Goal: Task Accomplishment & Management: Complete application form

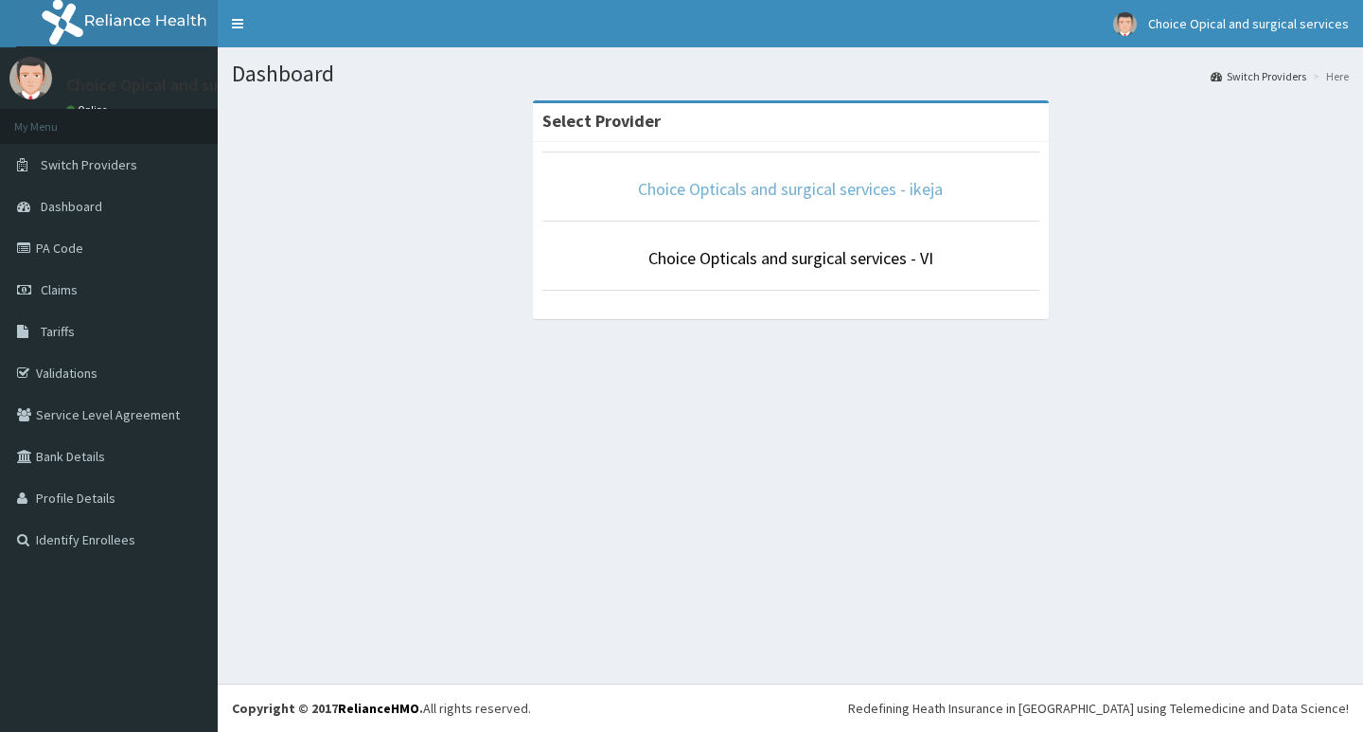
click at [898, 191] on link "Choice Opticals and surgical services - ikeja" at bounding box center [790, 189] width 305 height 22
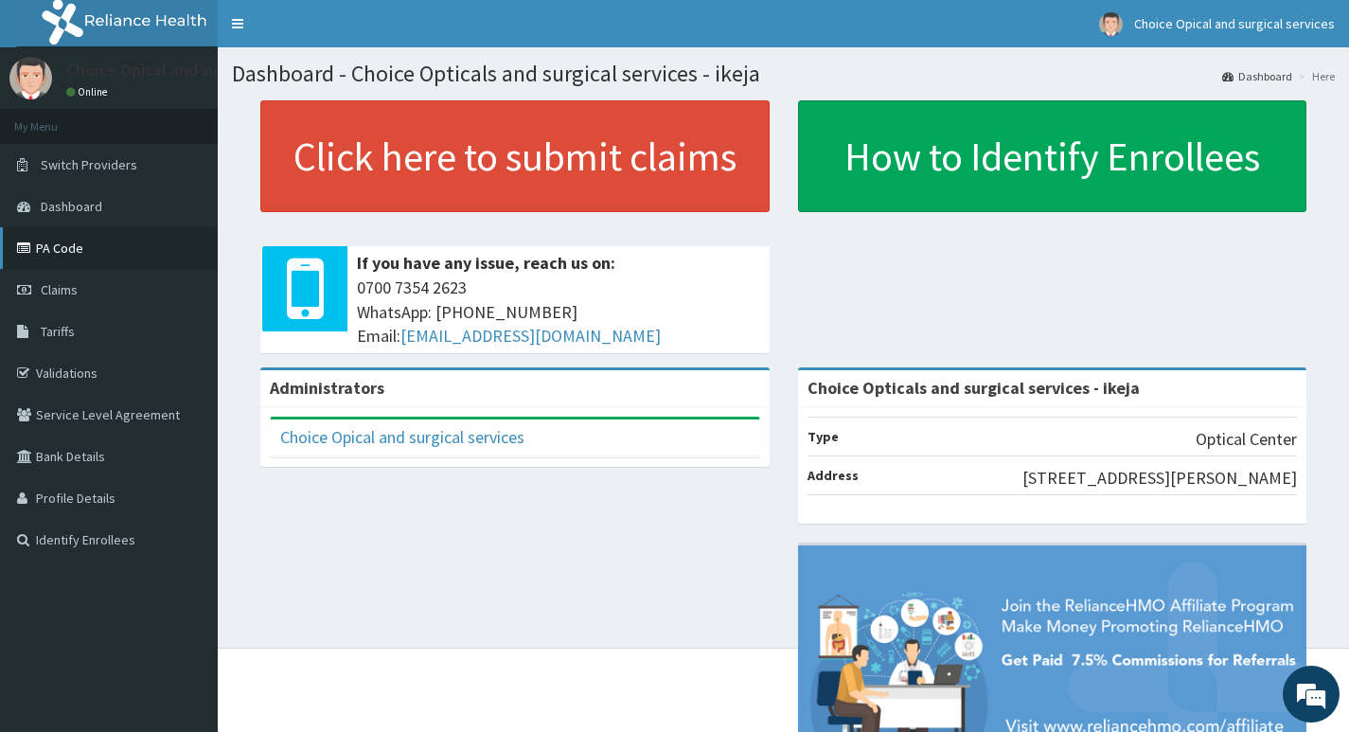
click at [88, 255] on link "PA Code" at bounding box center [109, 248] width 218 height 42
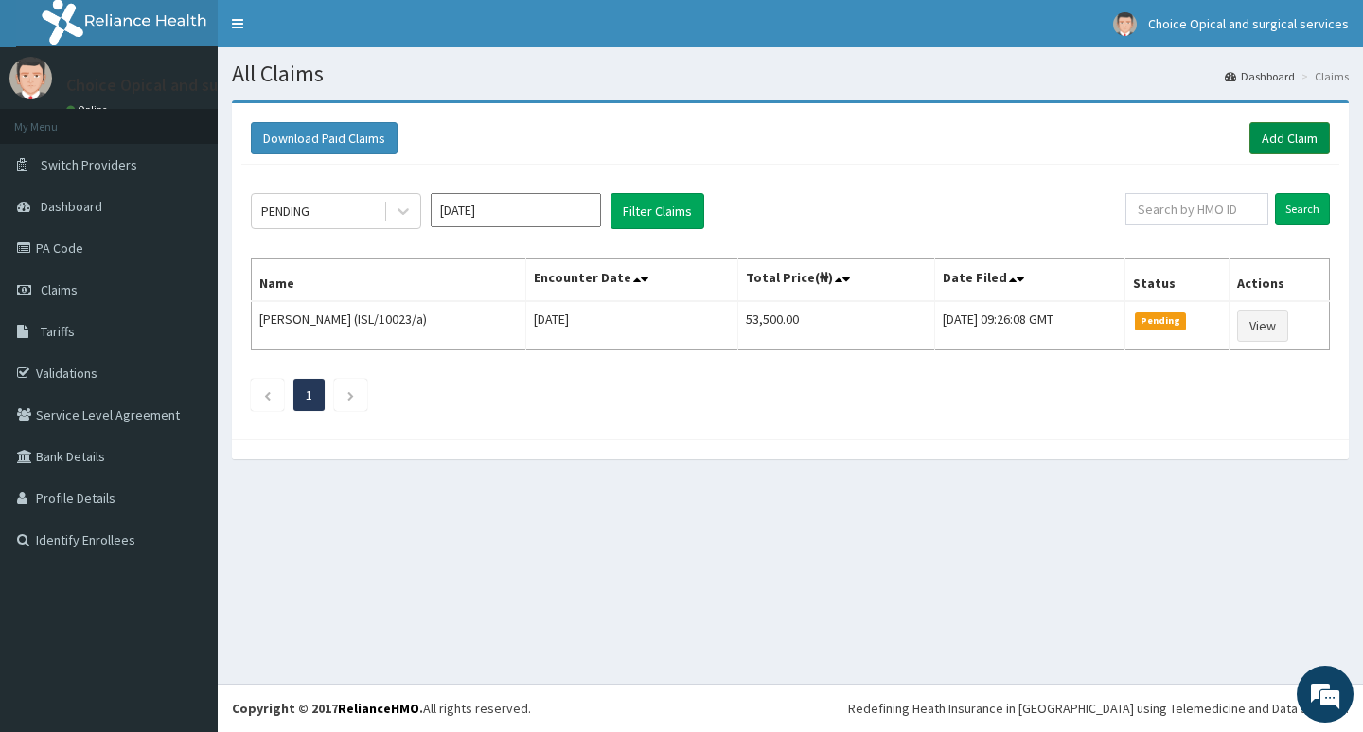
click at [1302, 142] on link "Add Claim" at bounding box center [1290, 138] width 80 height 32
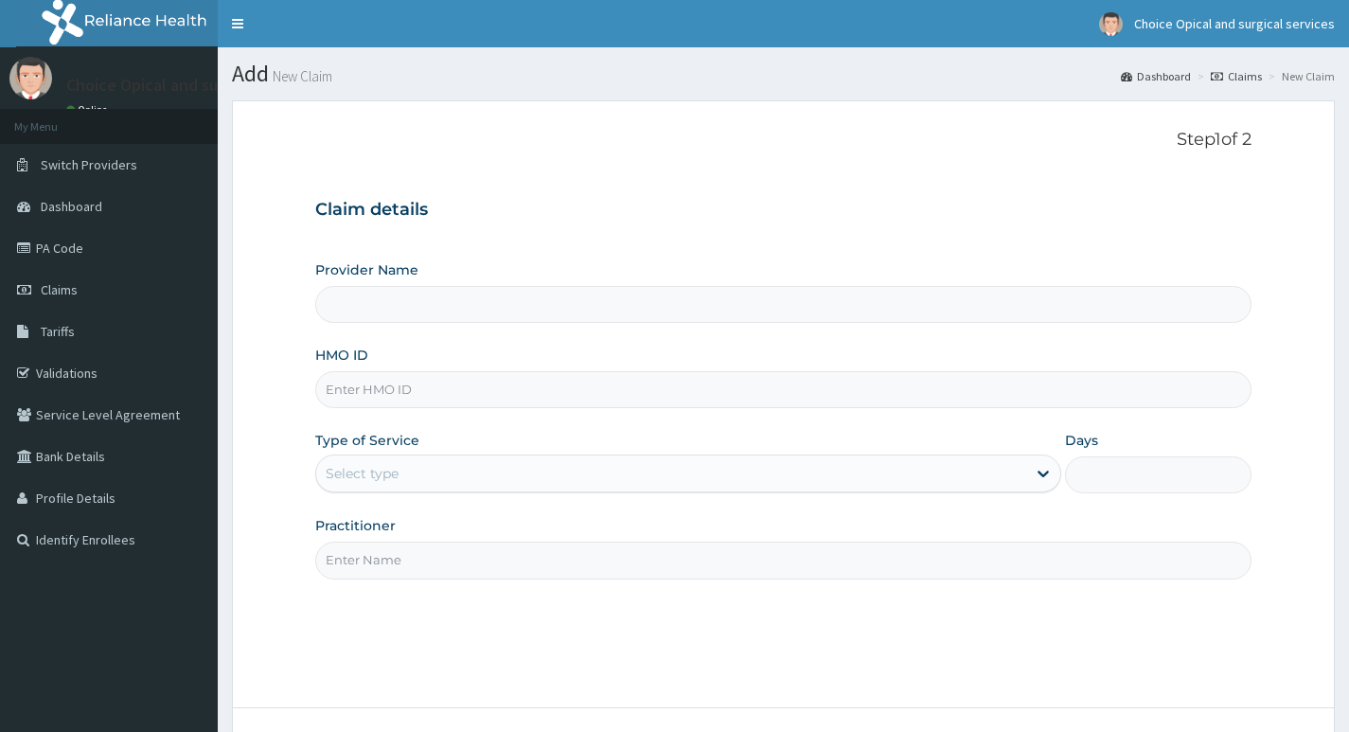
click at [540, 395] on input "HMO ID" at bounding box center [783, 389] width 936 height 37
type input "G"
type input "Choice Opticals and surgical services - ikeja"
type input "GMT/10612/A"
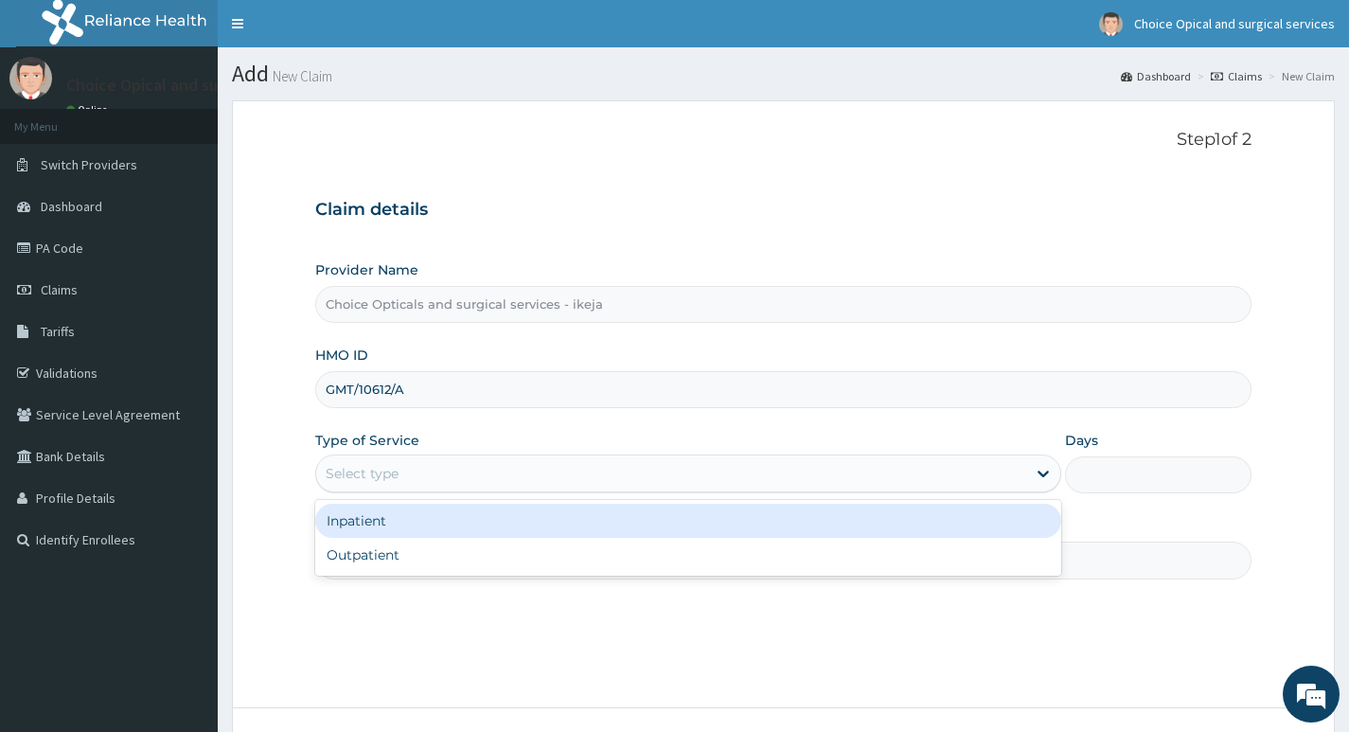
click at [499, 482] on div "Select type" at bounding box center [671, 473] width 710 height 30
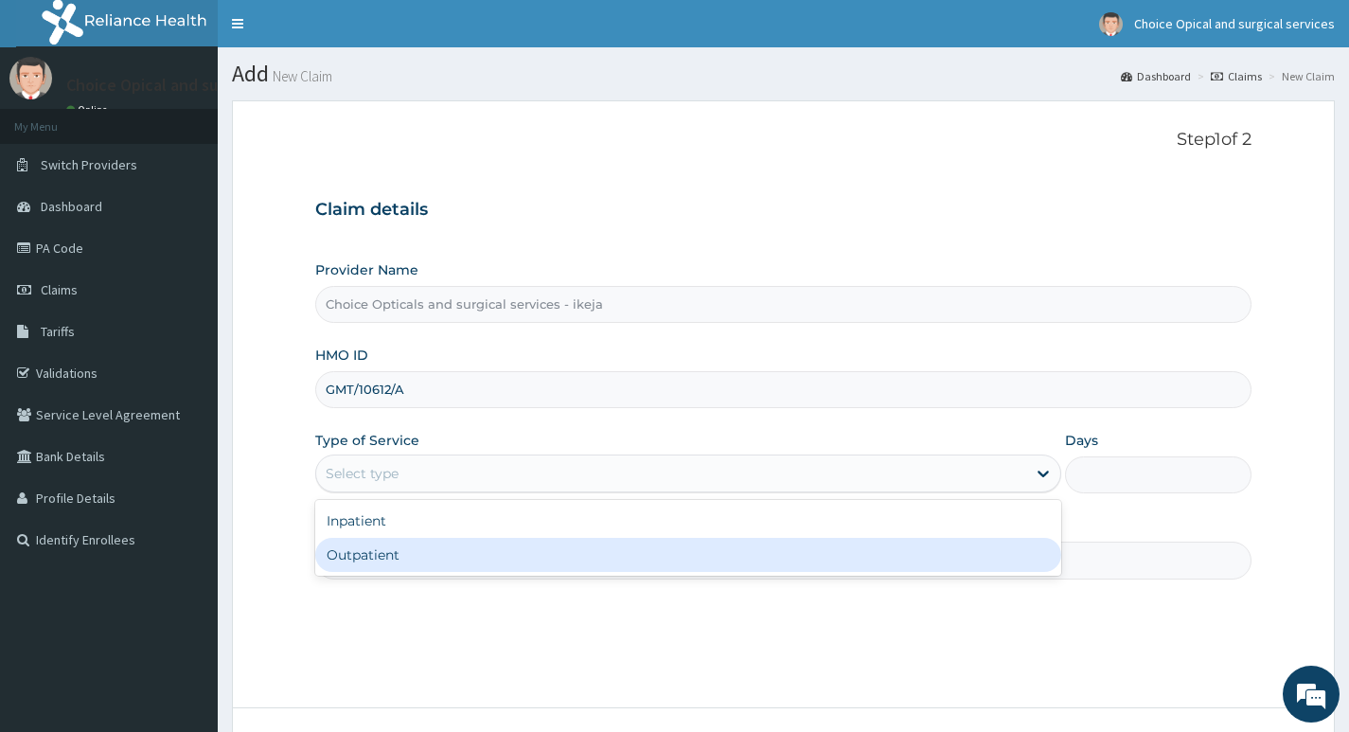
click at [483, 556] on div "Outpatient" at bounding box center [688, 555] width 746 height 34
type input "1"
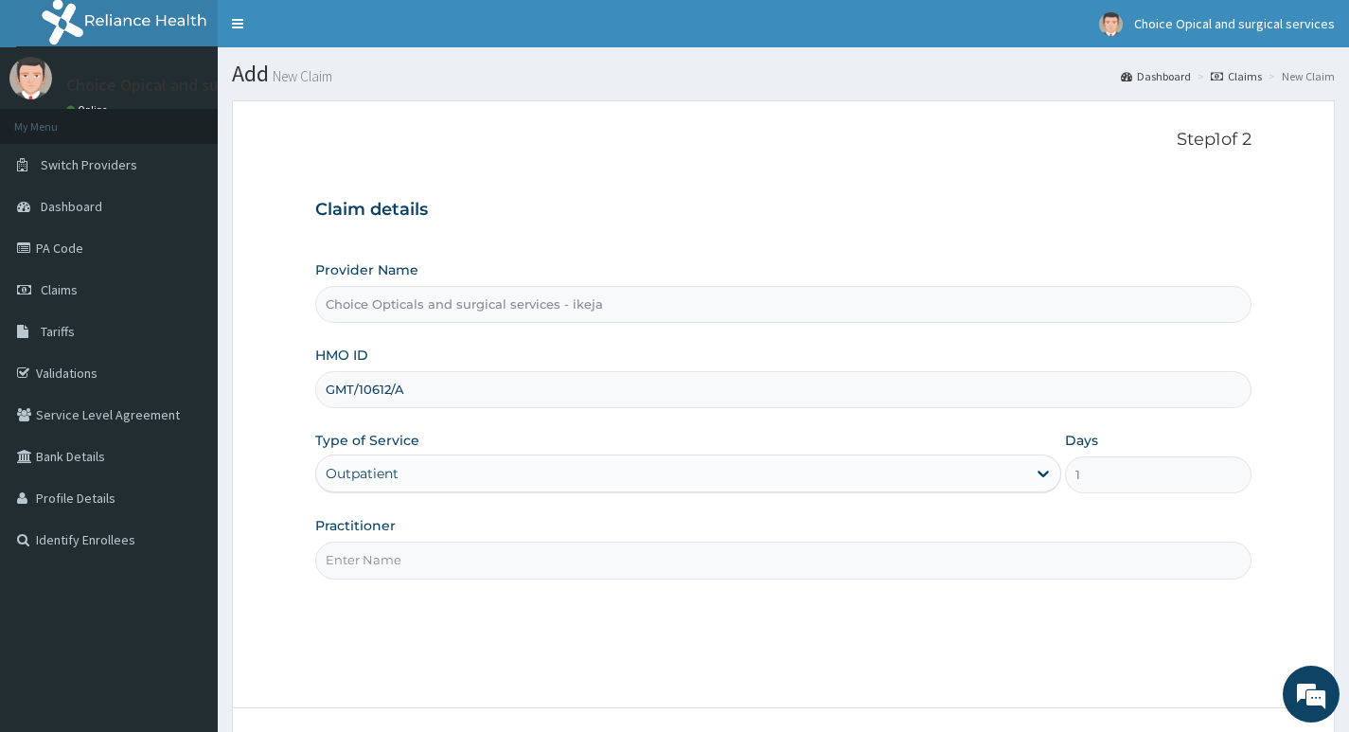
click at [484, 558] on input "Practitioner" at bounding box center [783, 560] width 936 height 37
type input "DR JUDITH"
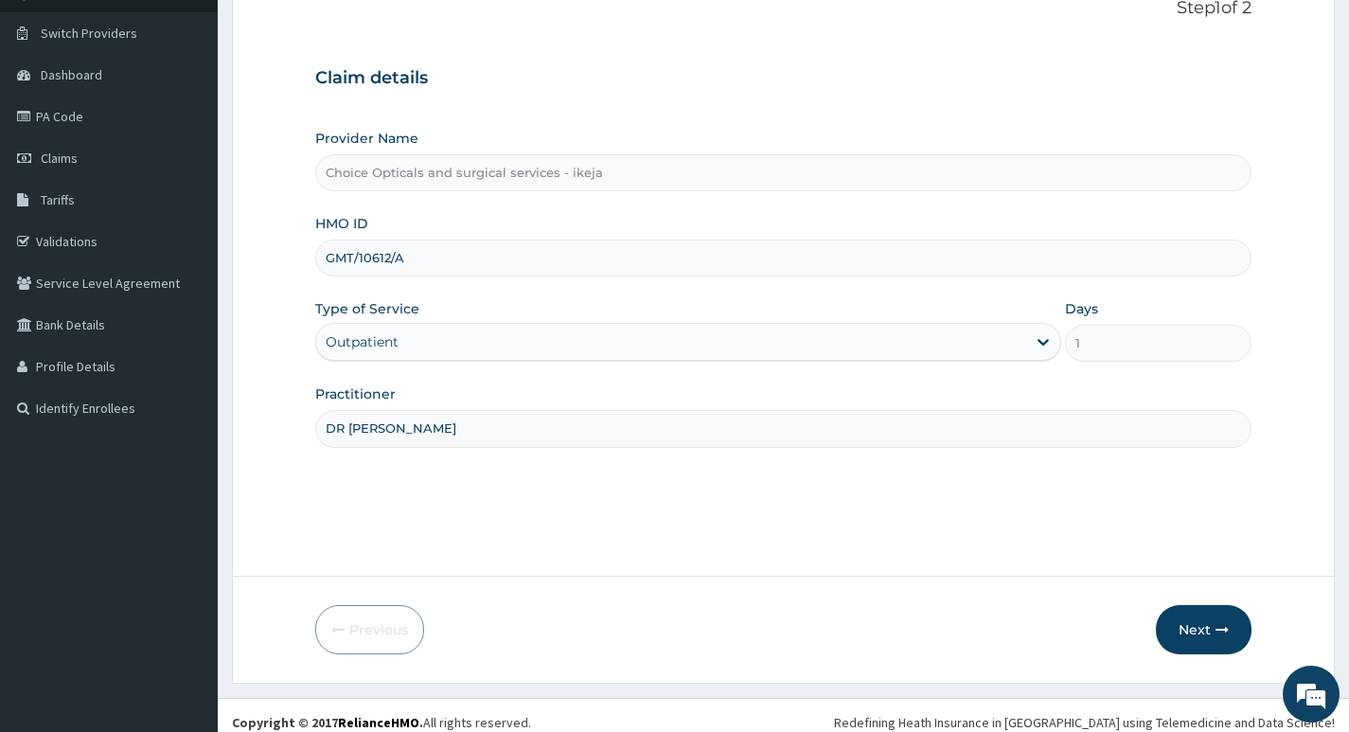
scroll to position [146, 0]
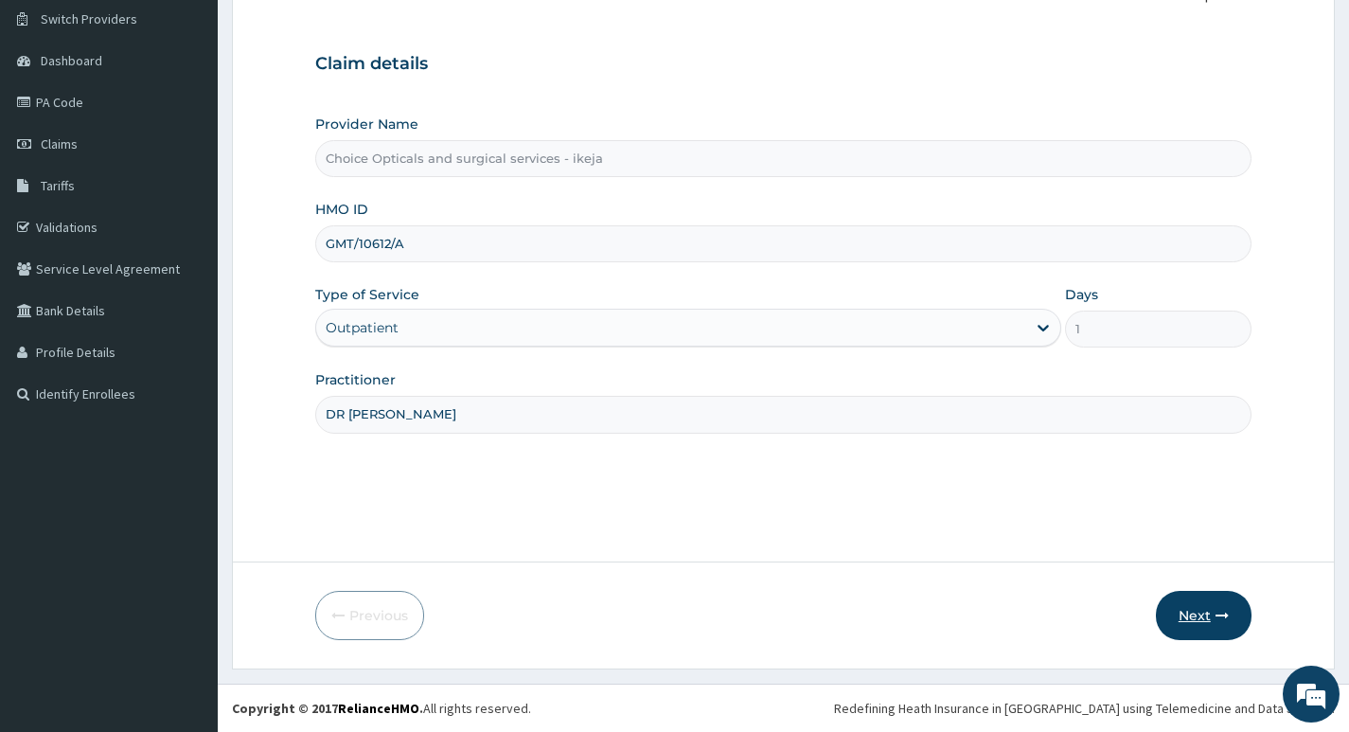
click at [1203, 613] on button "Next" at bounding box center [1204, 615] width 96 height 49
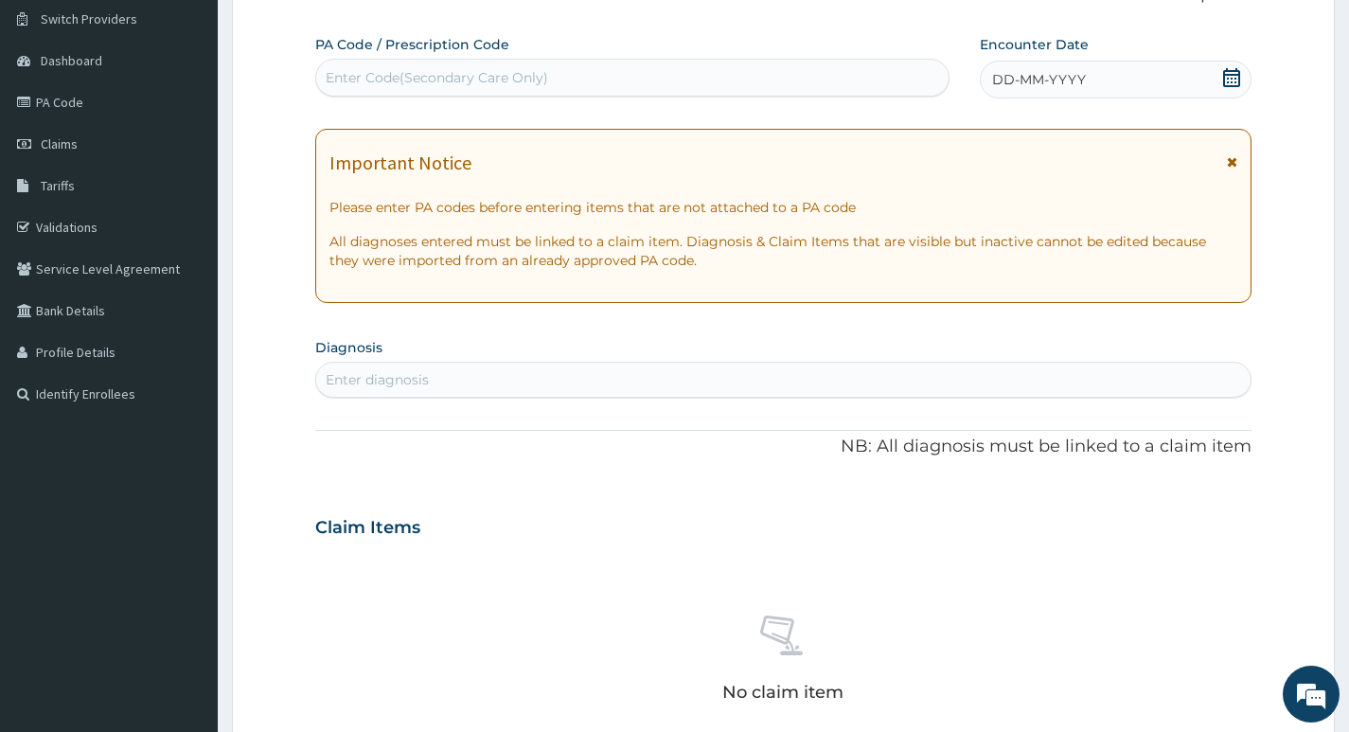
click at [621, 83] on div "Enter Code(Secondary Care Only)" at bounding box center [632, 77] width 632 height 30
paste input "PA/4CAEB0"
type input "PA/4CAEB0"
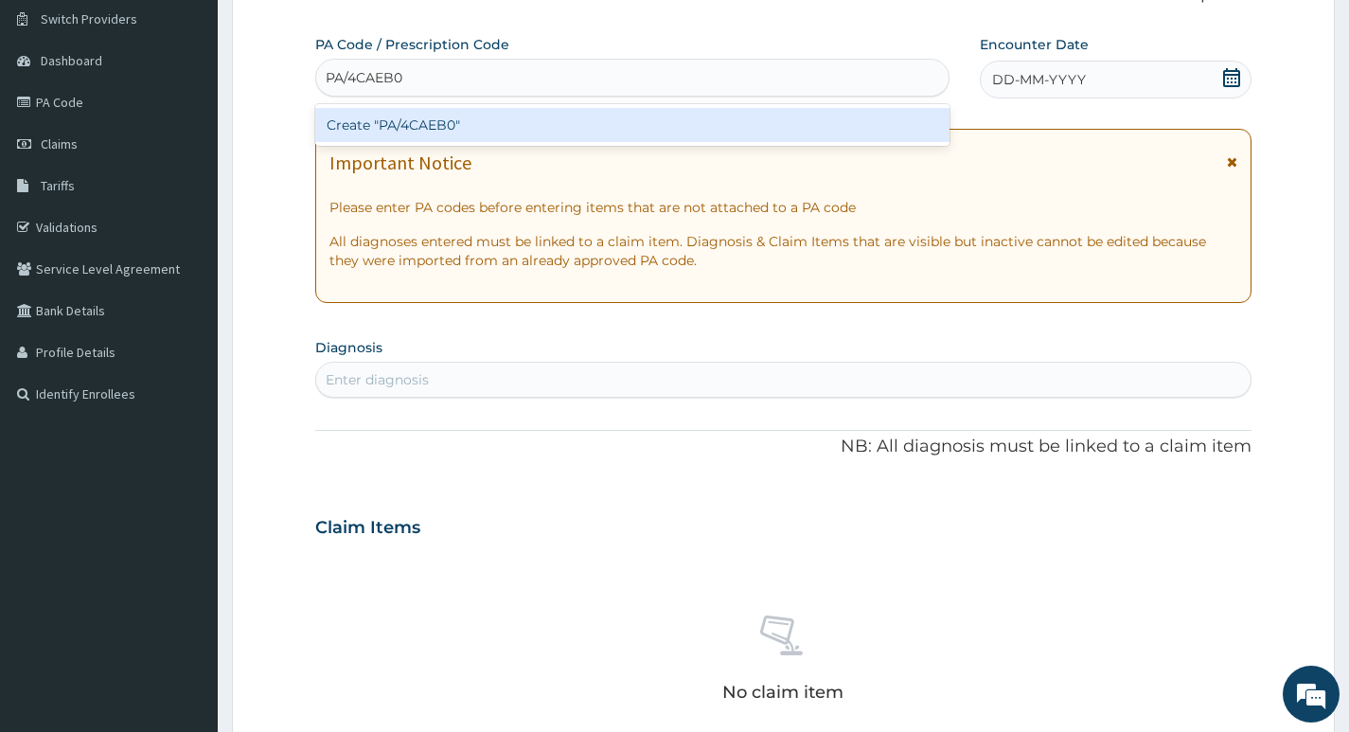
click at [409, 130] on div "Create "PA/4CAEB0"" at bounding box center [632, 125] width 634 height 34
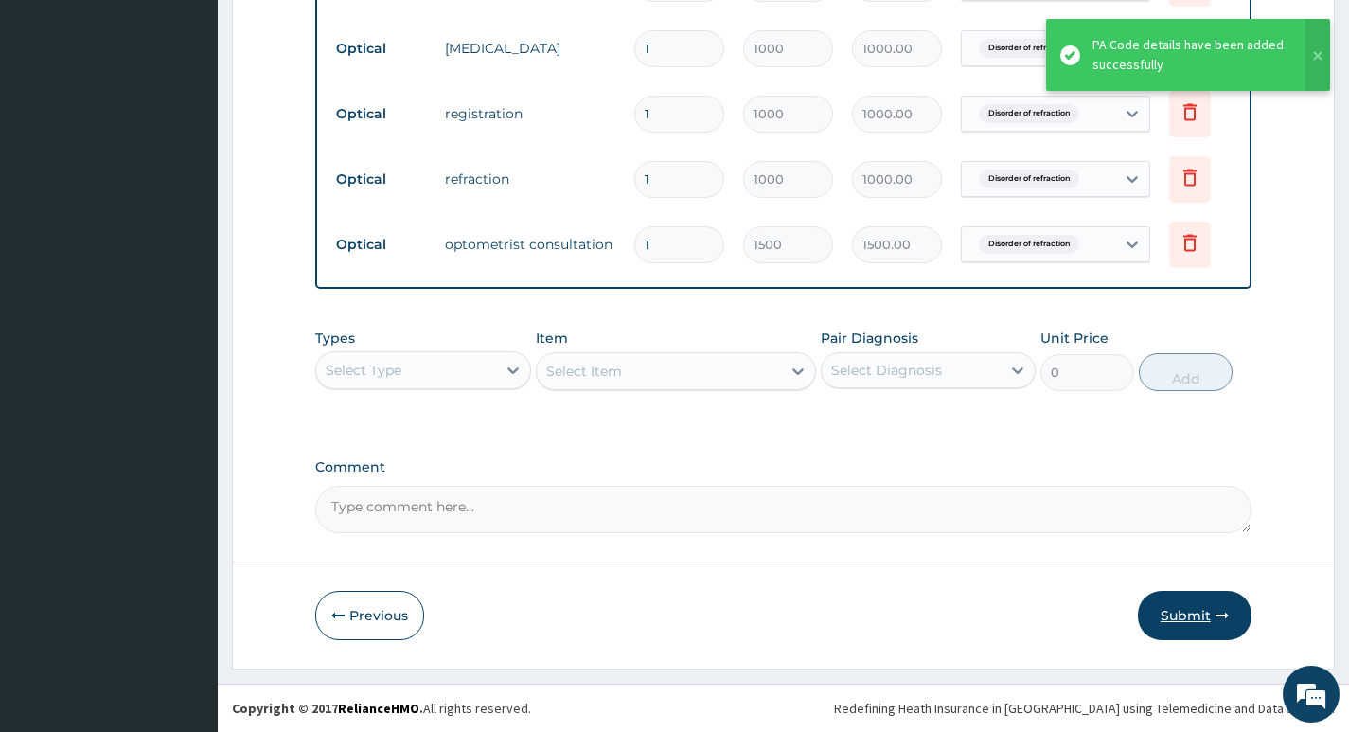
scroll to position [819, 0]
click at [1170, 608] on button "Submit" at bounding box center [1195, 615] width 114 height 49
